Goal: Find specific page/section: Find specific page/section

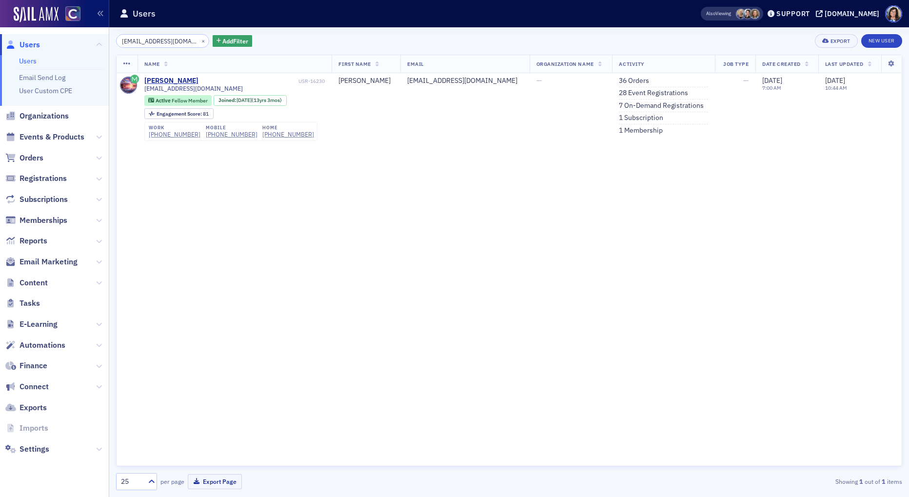
click at [34, 42] on span "Users" at bounding box center [30, 44] width 20 height 11
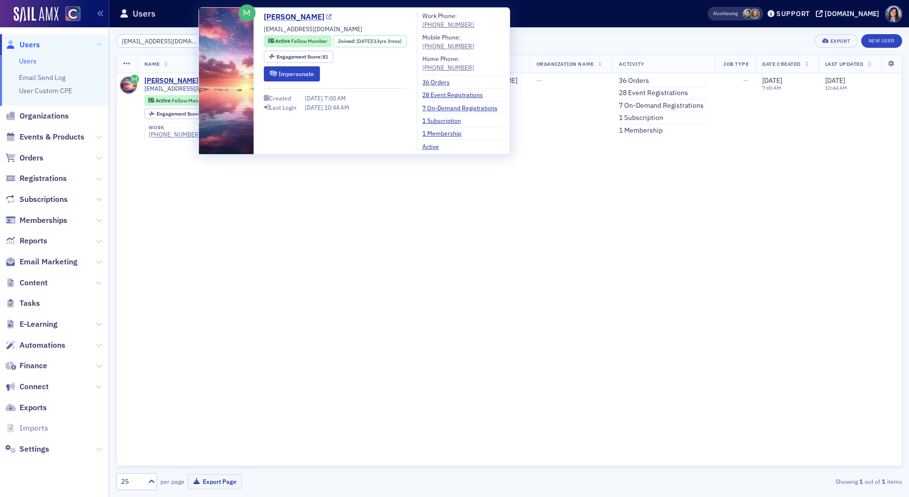
click at [329, 15] on icon at bounding box center [328, 17] width 5 height 5
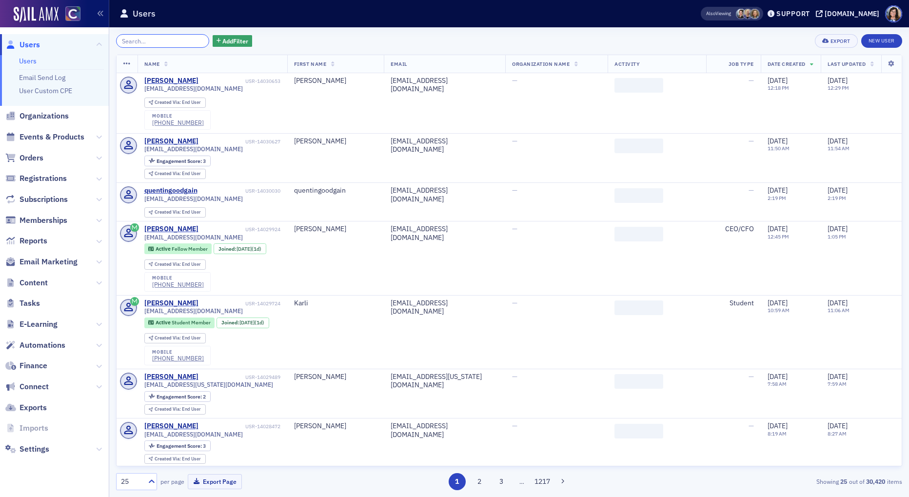
click at [158, 40] on input "search" at bounding box center [162, 41] width 93 height 14
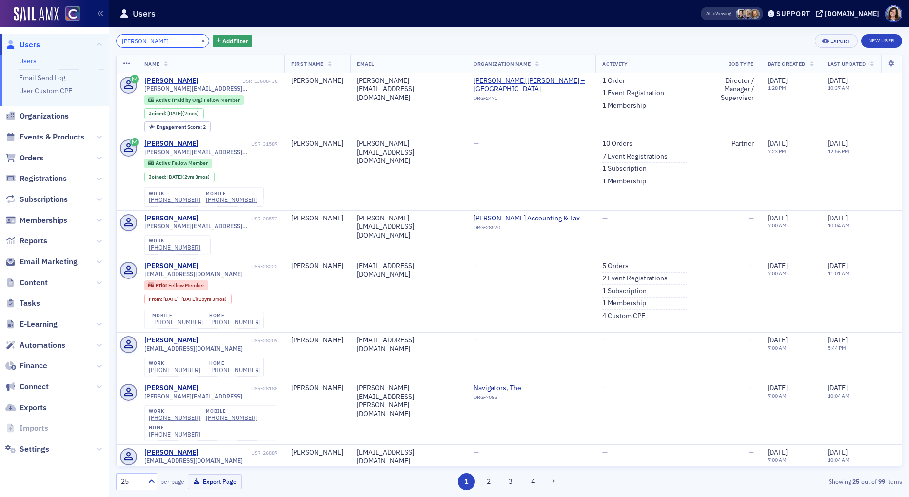
type input "nancy radic"
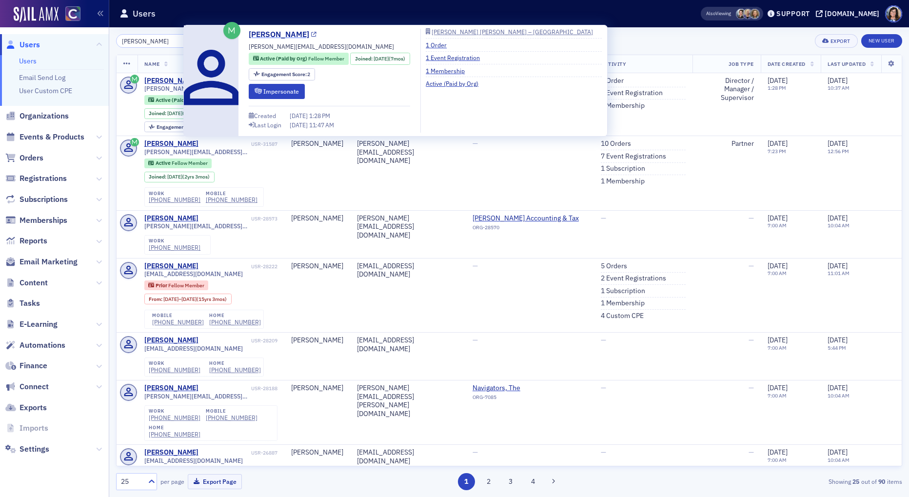
click at [311, 37] on icon at bounding box center [313, 34] width 5 height 5
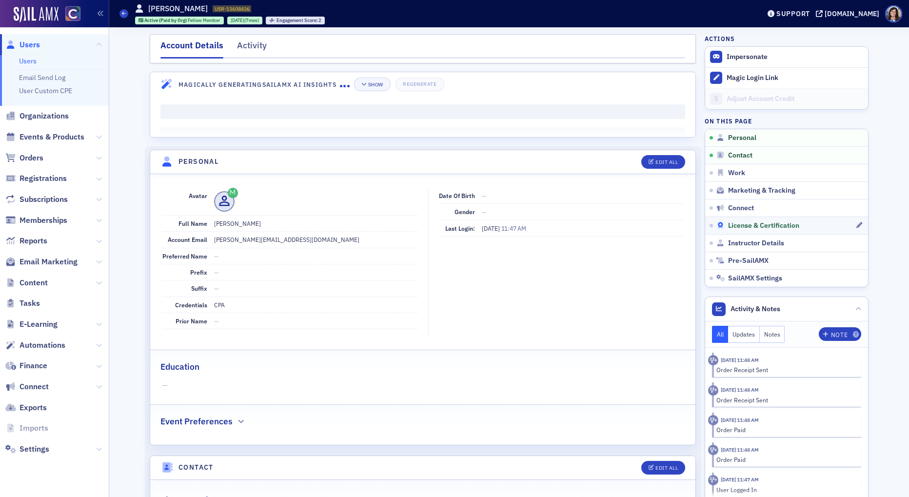
click at [743, 225] on span "License & Certification" at bounding box center [763, 225] width 71 height 9
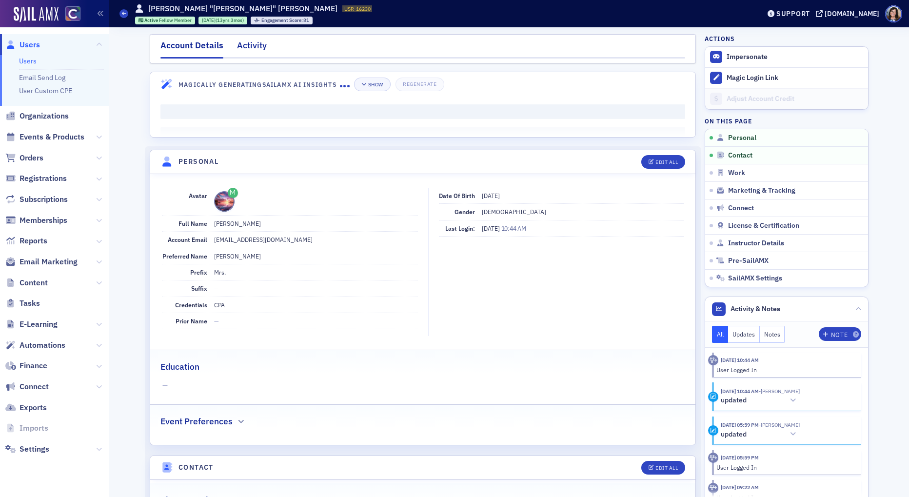
click at [257, 51] on div "Activity" at bounding box center [252, 48] width 30 height 18
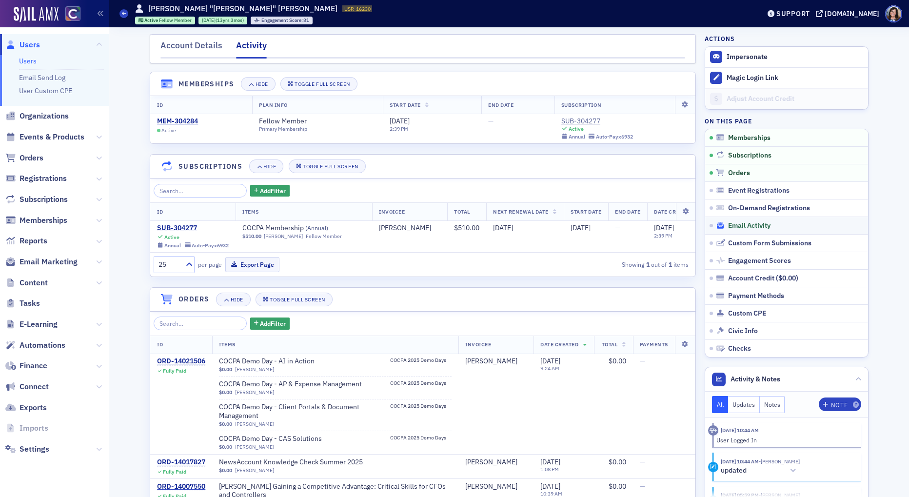
click at [738, 221] on span "Email Activity" at bounding box center [749, 225] width 42 height 9
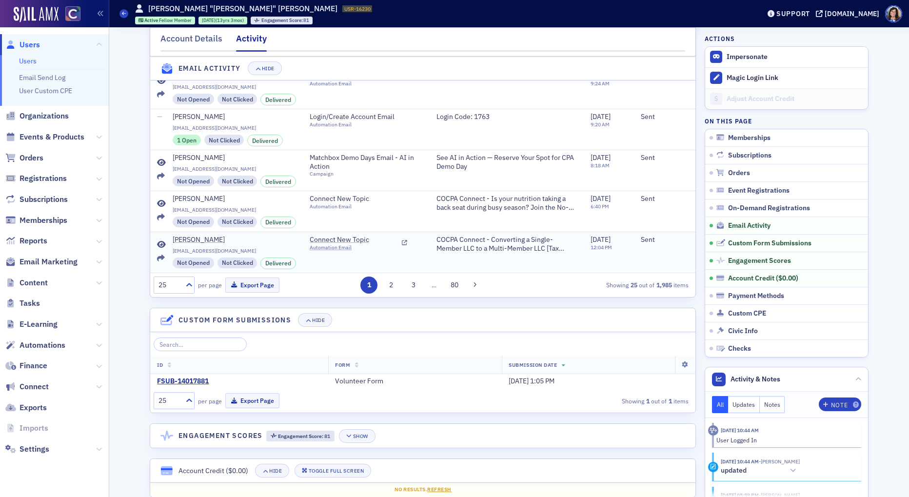
scroll to position [1345, 0]
